Goal: Check status: Check status

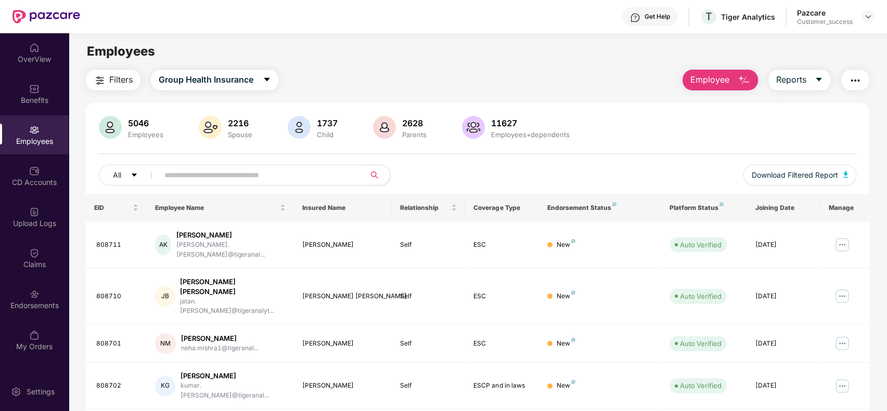
click at [211, 182] on input "text" at bounding box center [257, 175] width 187 height 16
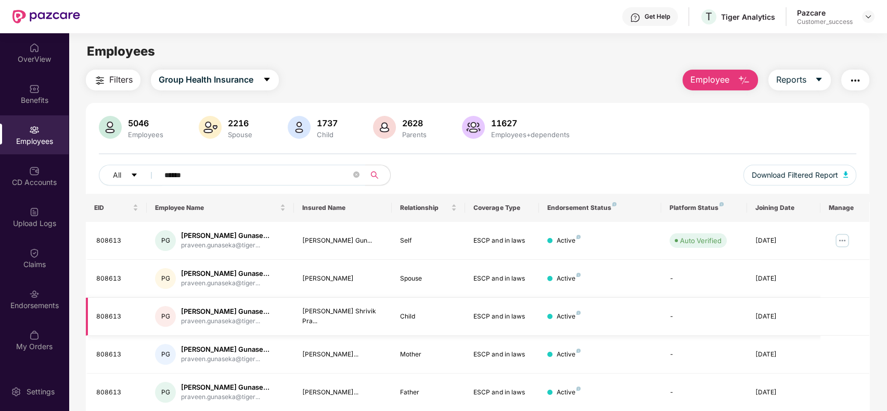
scroll to position [37, 0]
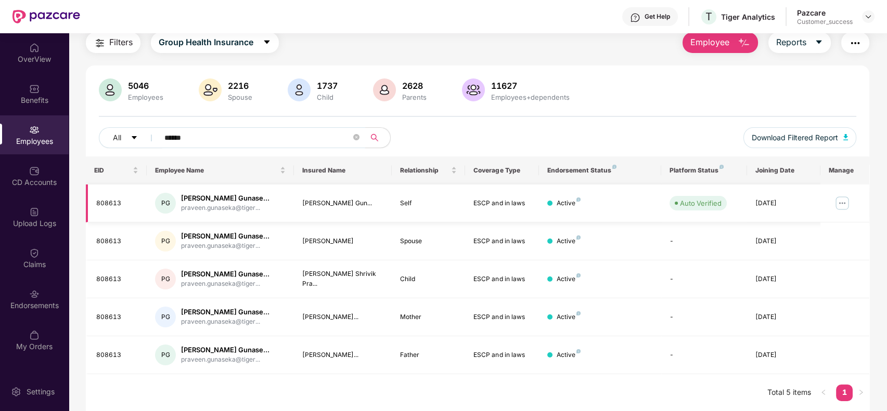
type input "******"
click at [843, 203] on img at bounding box center [842, 203] width 17 height 17
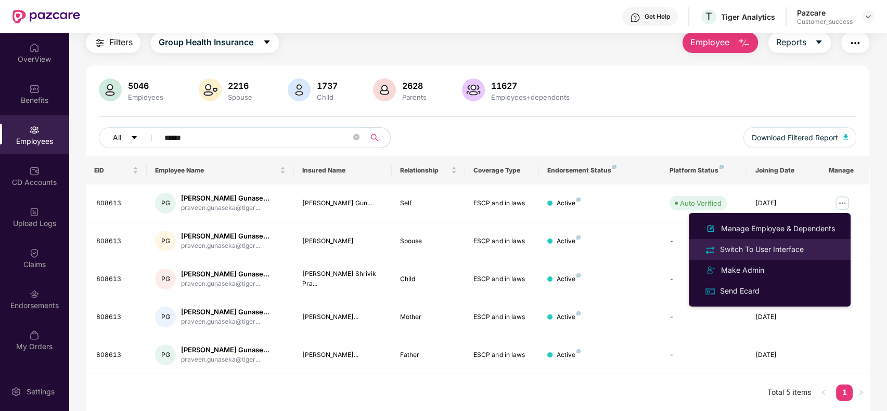
click at [774, 252] on div "Switch To User Interface" at bounding box center [762, 249] width 88 height 11
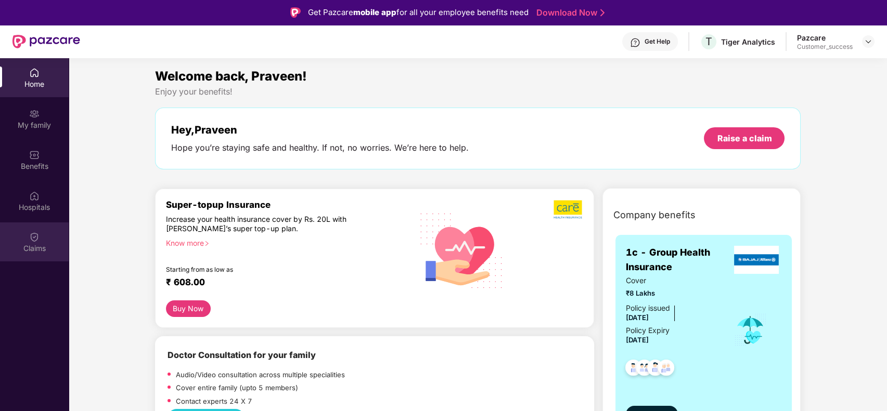
click at [20, 243] on div "Claims" at bounding box center [34, 248] width 69 height 10
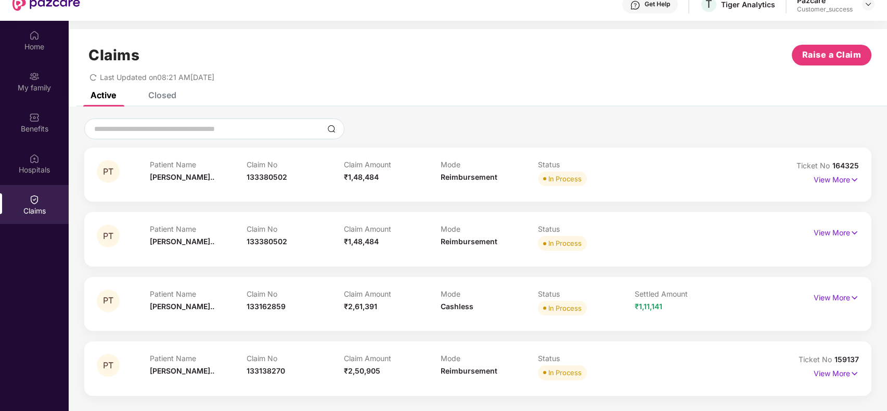
scroll to position [42, 0]
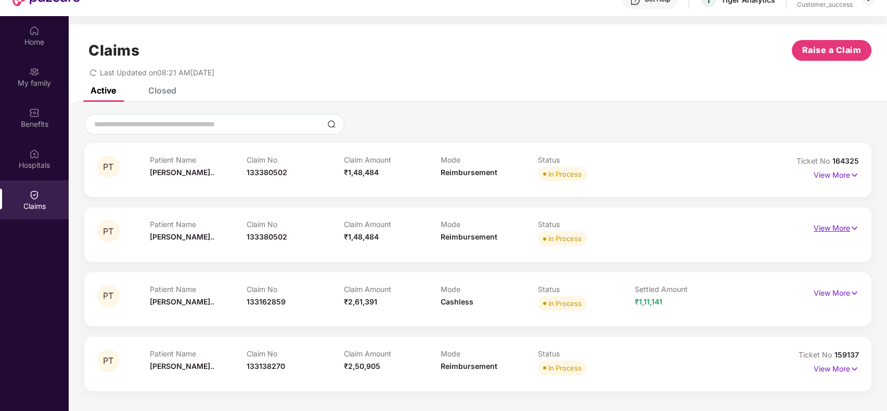
click at [826, 223] on p "View More" at bounding box center [836, 227] width 45 height 14
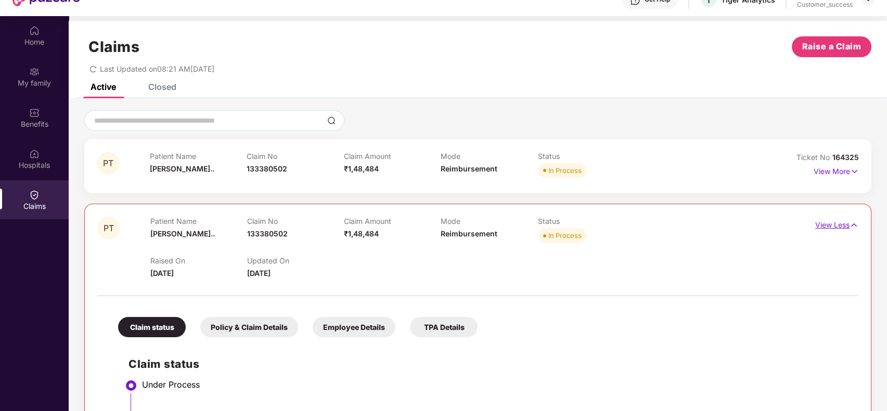
scroll to position [4, 0]
click at [837, 171] on p "View More" at bounding box center [836, 170] width 45 height 14
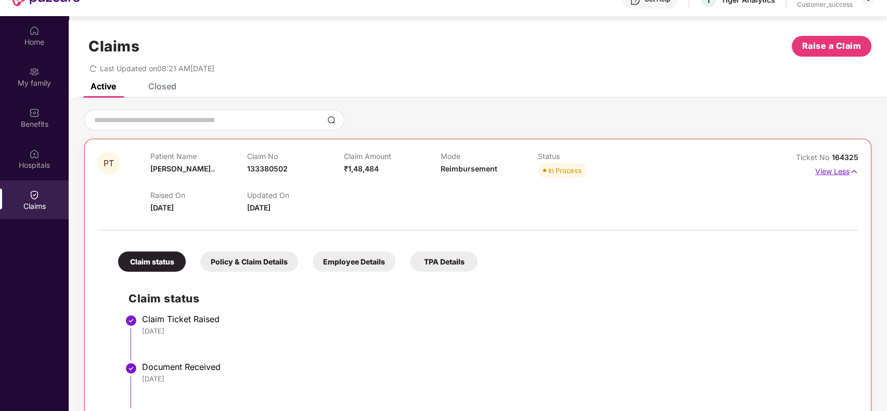
click at [837, 171] on p "View Less" at bounding box center [836, 170] width 43 height 14
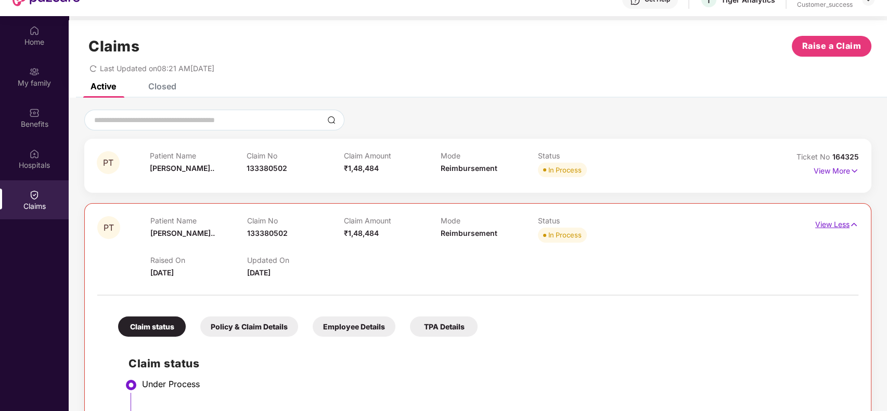
click at [840, 223] on p "View Less" at bounding box center [836, 223] width 43 height 14
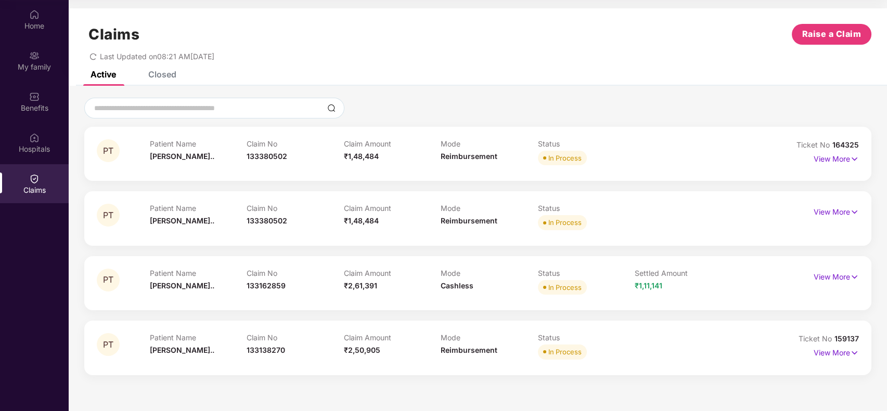
scroll to position [0, 0]
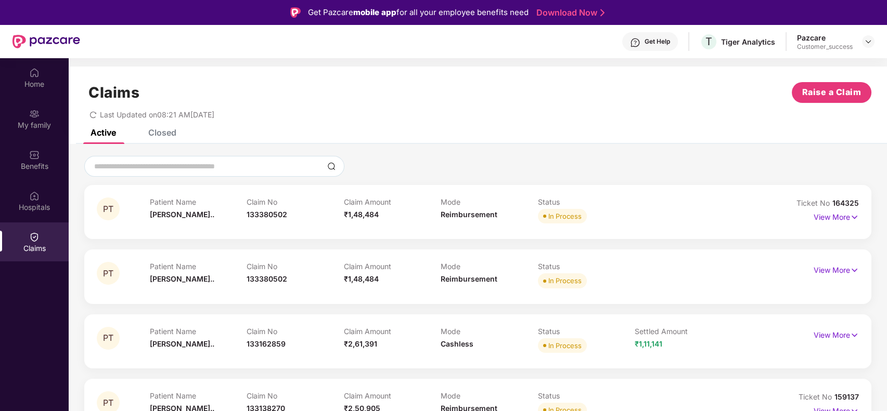
click at [170, 131] on div "Closed" at bounding box center [162, 132] width 28 height 10
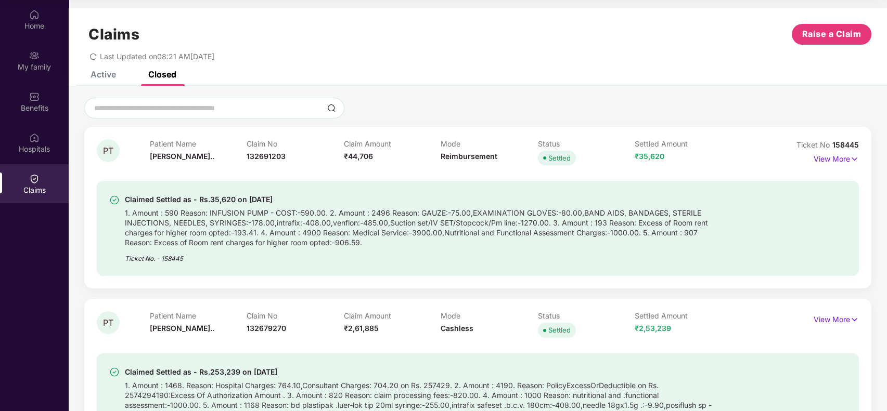
click at [117, 83] on div "Active Closed" at bounding box center [125, 74] width 101 height 23
click at [115, 81] on div "Active" at bounding box center [95, 74] width 41 height 23
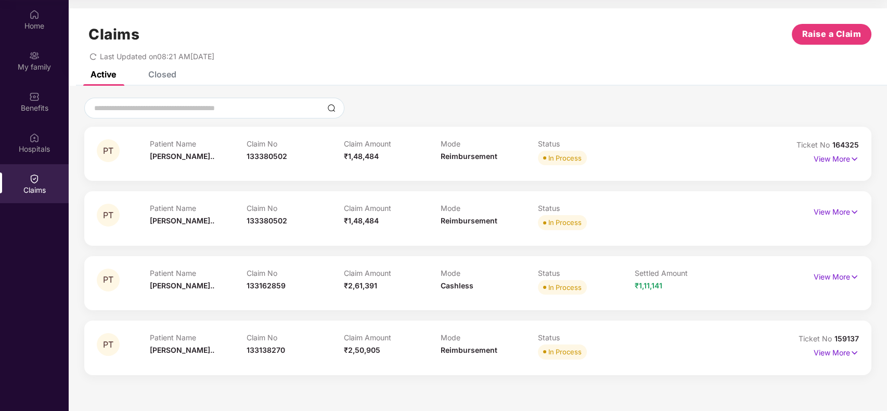
click at [115, 81] on div "Active" at bounding box center [95, 74] width 41 height 23
